Goal: Task Accomplishment & Management: Complete application form

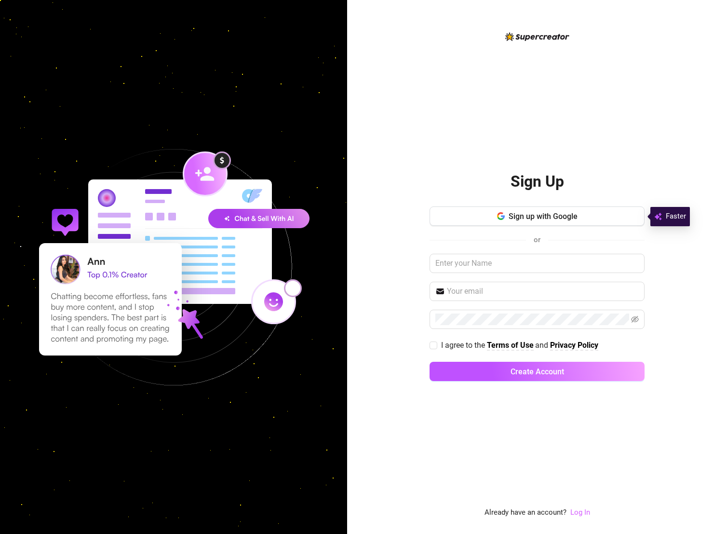
click at [584, 510] on link "Log In" at bounding box center [580, 512] width 20 height 9
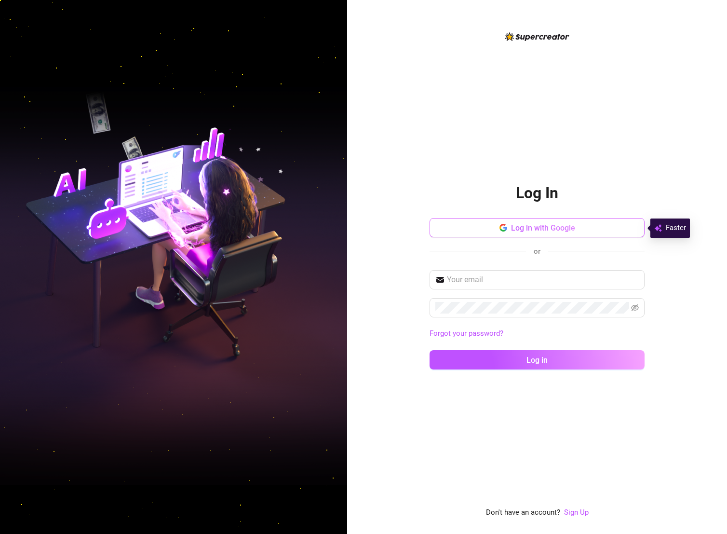
click at [532, 233] on button "Log in with Google" at bounding box center [537, 227] width 215 height 19
click at [564, 229] on span "Log in with Google" at bounding box center [543, 227] width 64 height 9
click at [564, 281] on input "text" at bounding box center [543, 280] width 192 height 12
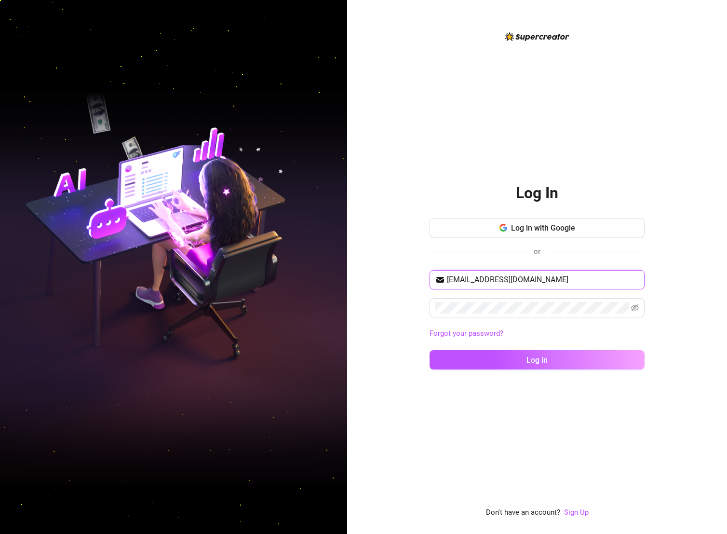
type input "[EMAIL_ADDRESS][DOMAIN_NAME]"
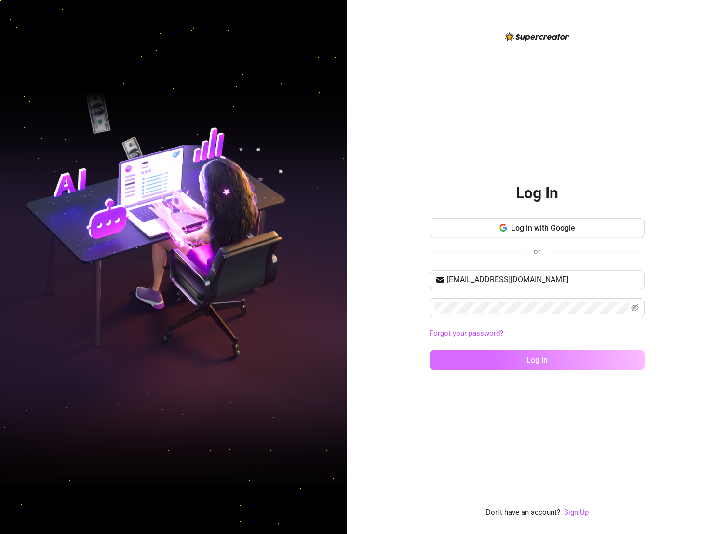
click at [560, 361] on button "Log in" at bounding box center [537, 359] width 215 height 19
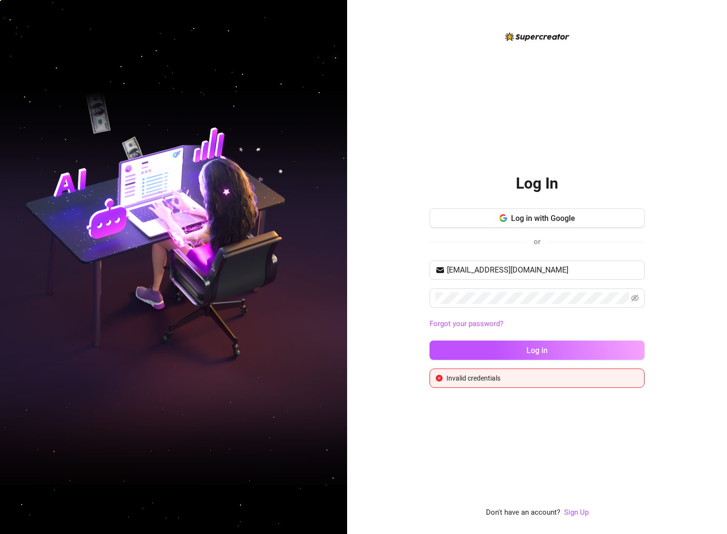
click at [597, 327] on link "Forgot your password?" at bounding box center [537, 324] width 215 height 12
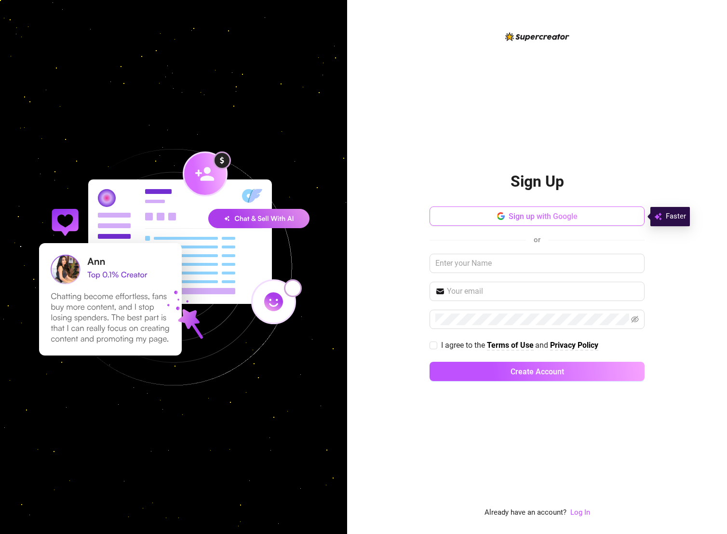
click at [602, 215] on button "Sign up with Google" at bounding box center [537, 215] width 215 height 19
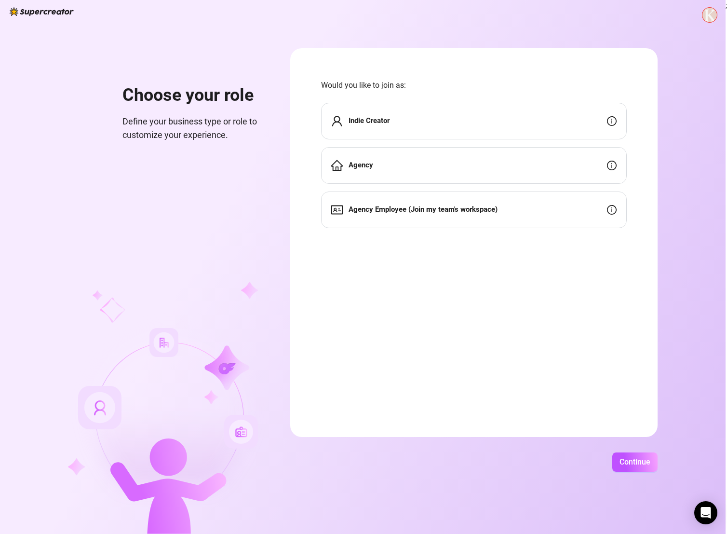
click at [569, 122] on div "Indie Creator" at bounding box center [474, 121] width 306 height 37
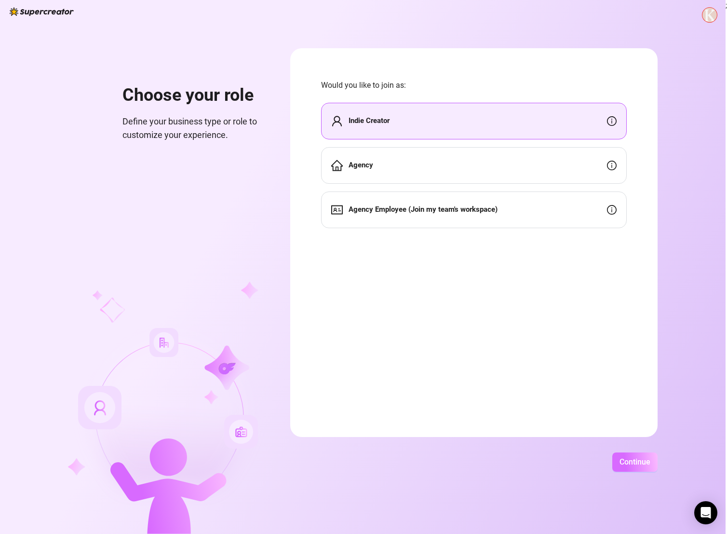
click at [636, 468] on button "Continue" at bounding box center [634, 461] width 45 height 19
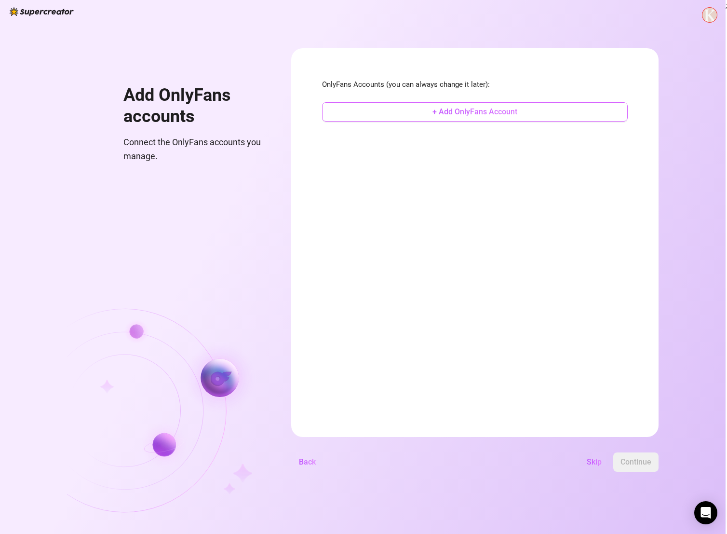
click at [515, 105] on button "+ Add OnlyFans Account" at bounding box center [475, 111] width 306 height 19
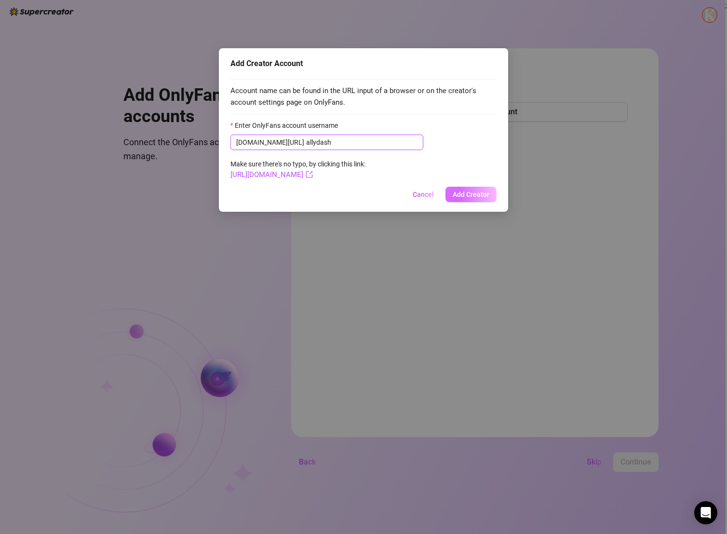
type input "allydash"
click at [472, 193] on span "Add Creator" at bounding box center [471, 194] width 37 height 8
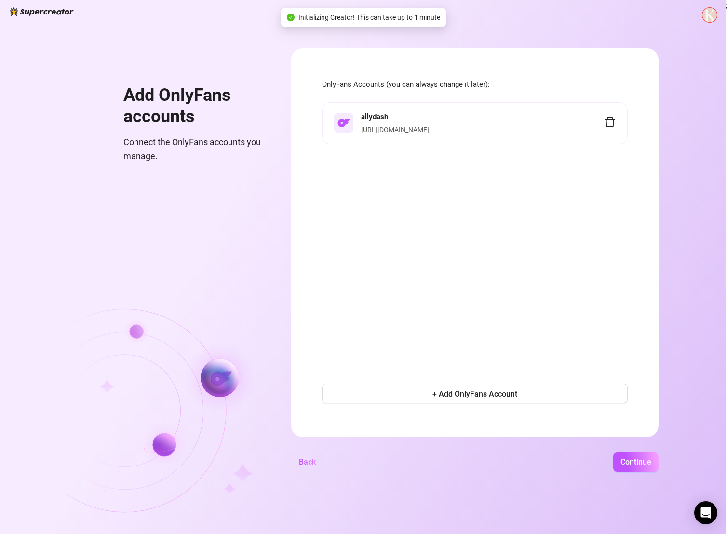
click at [500, 135] on li "allydash [URL][DOMAIN_NAME]" at bounding box center [475, 123] width 306 height 42
click at [651, 459] on span "Continue" at bounding box center [635, 461] width 31 height 9
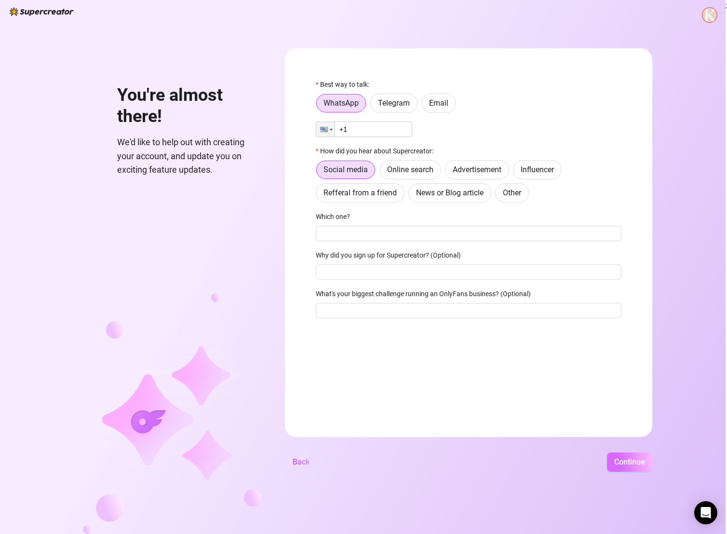
click at [636, 462] on span "Continue" at bounding box center [629, 461] width 31 height 9
type input "[PHONE_NUMBER]"
click at [631, 458] on span "Continue" at bounding box center [629, 461] width 31 height 9
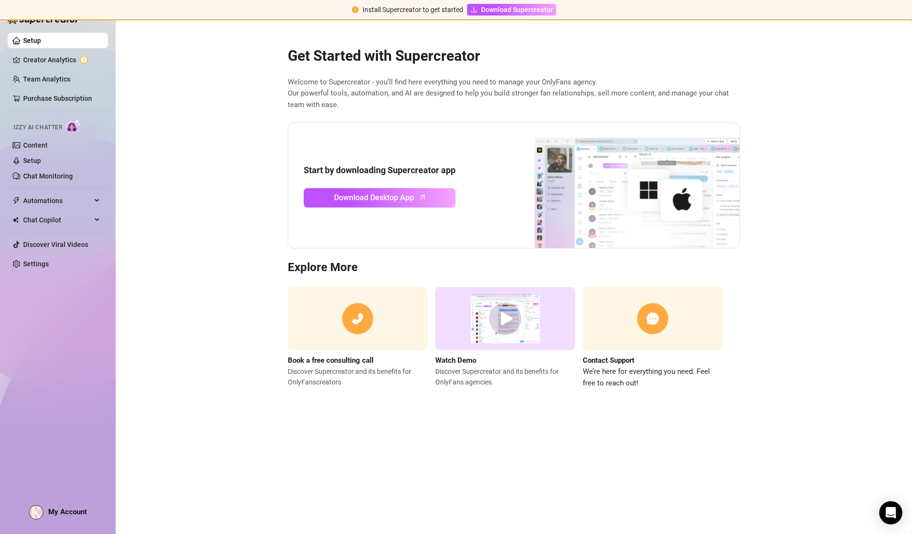
click at [726, 24] on main "Get Started with Supercreator Welcome to Supercreator - you’ll find here everyt…" at bounding box center [514, 276] width 796 height 513
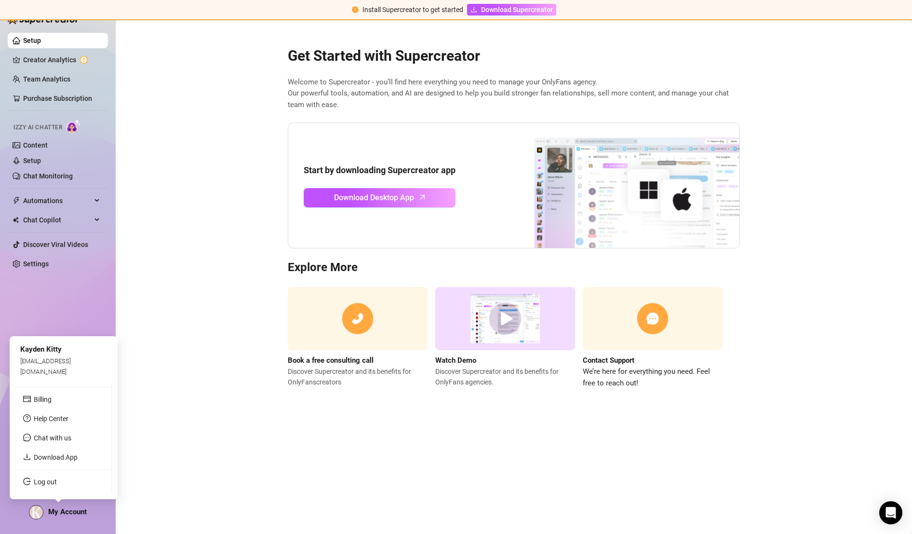
click at [65, 514] on span "My Account" at bounding box center [67, 511] width 39 height 9
click at [179, 316] on main "Get Started with Supercreator Welcome to Supercreator - you’ll find here everyt…" at bounding box center [514, 276] width 796 height 513
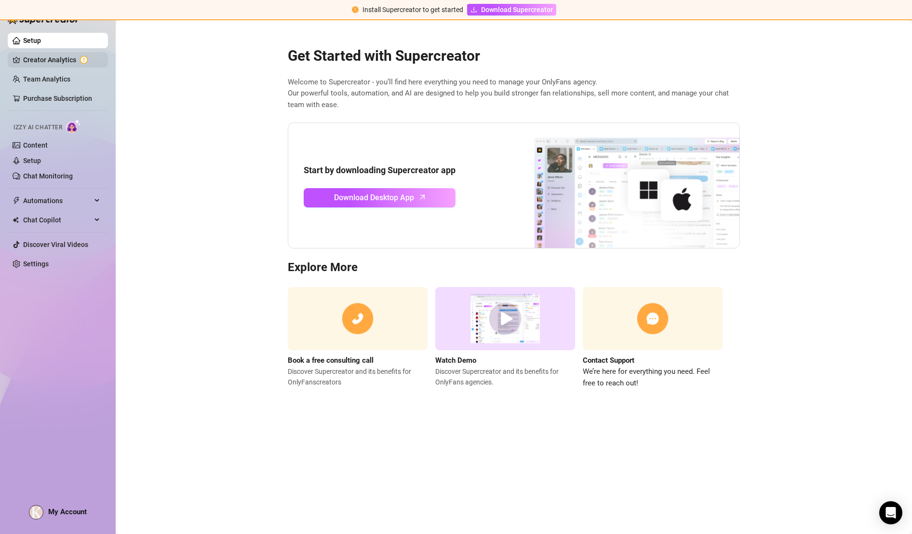
click at [66, 60] on link "Creator Analytics" at bounding box center [61, 59] width 77 height 15
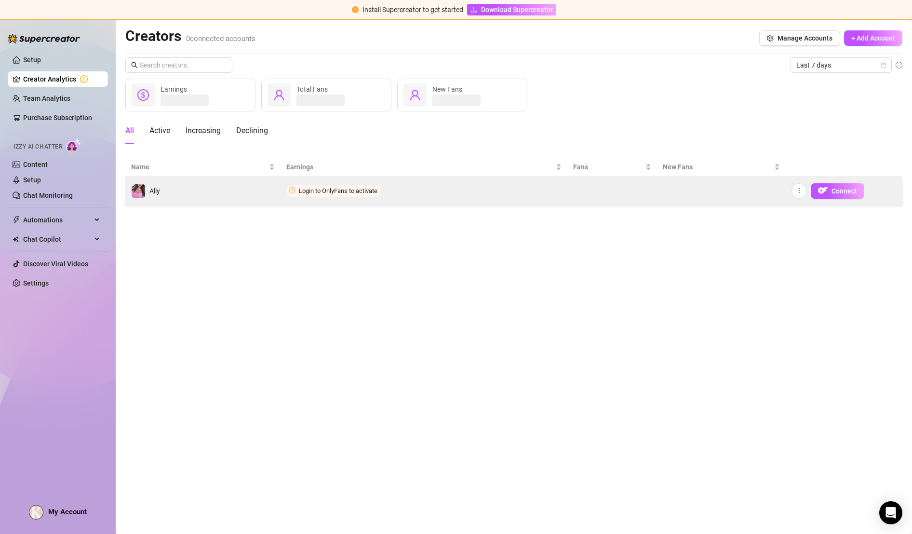
click at [339, 194] on span "Login to OnlyFans to activate" at bounding box center [333, 191] width 94 height 12
